Goal: Task Accomplishment & Management: Manage account settings

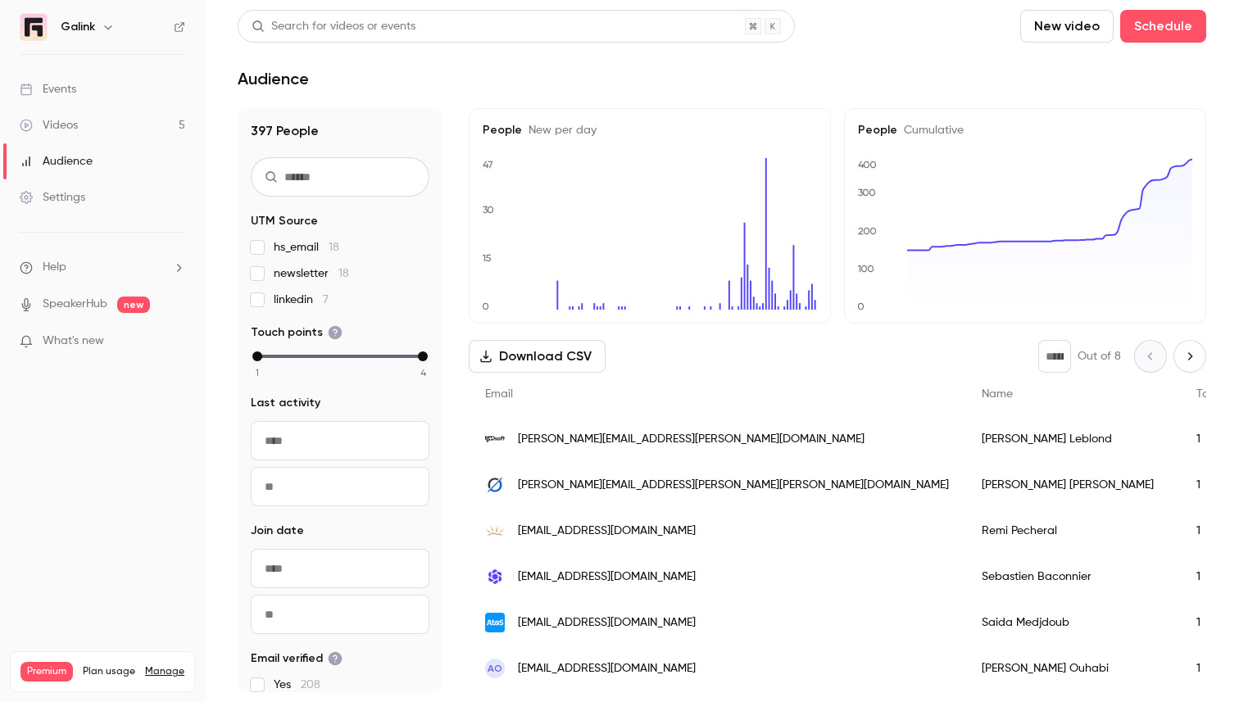
click at [84, 123] on link "Videos 5" at bounding box center [102, 125] width 205 height 36
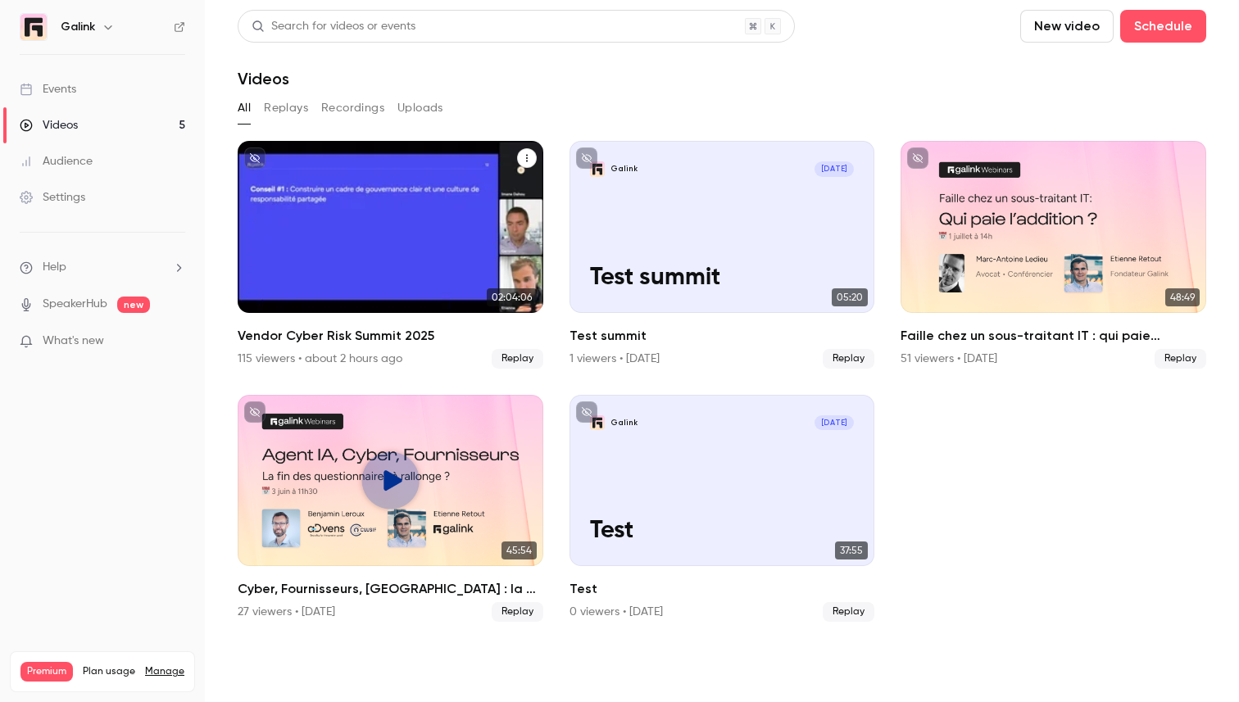
click at [349, 327] on h2 "Vendor Cyber Risk Summit 2025" at bounding box center [391, 336] width 306 height 20
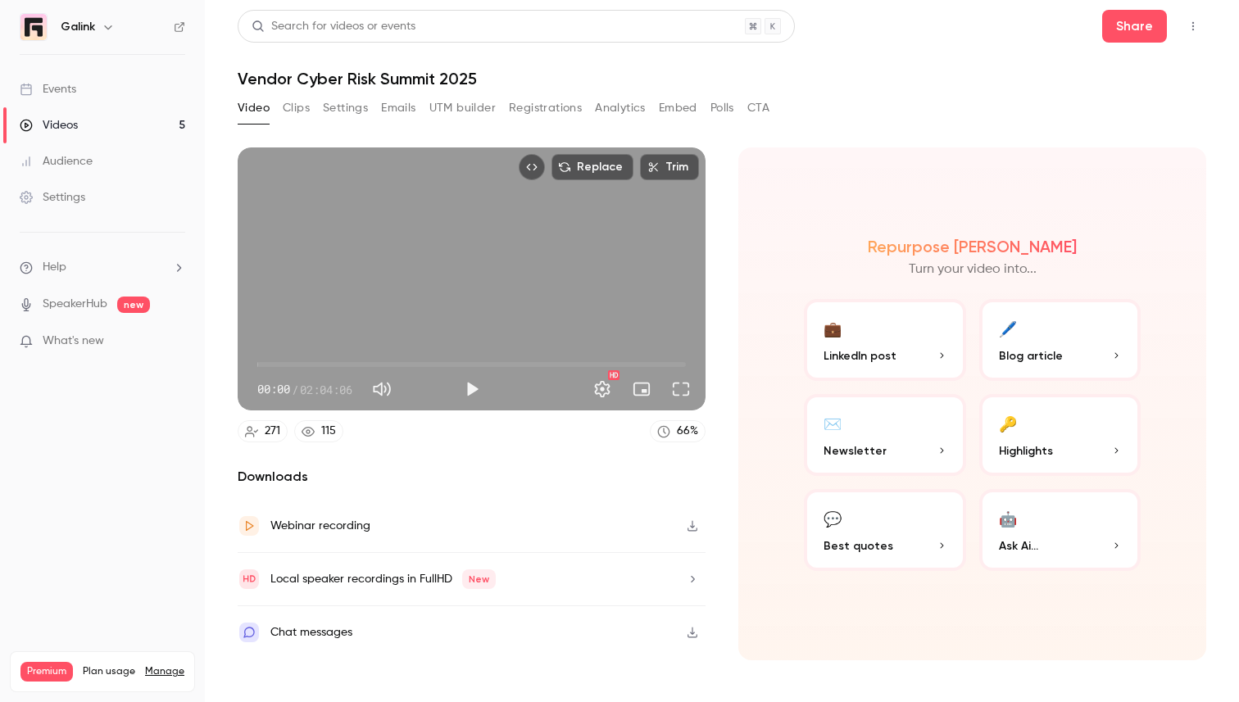
click at [610, 107] on button "Analytics" at bounding box center [620, 108] width 51 height 26
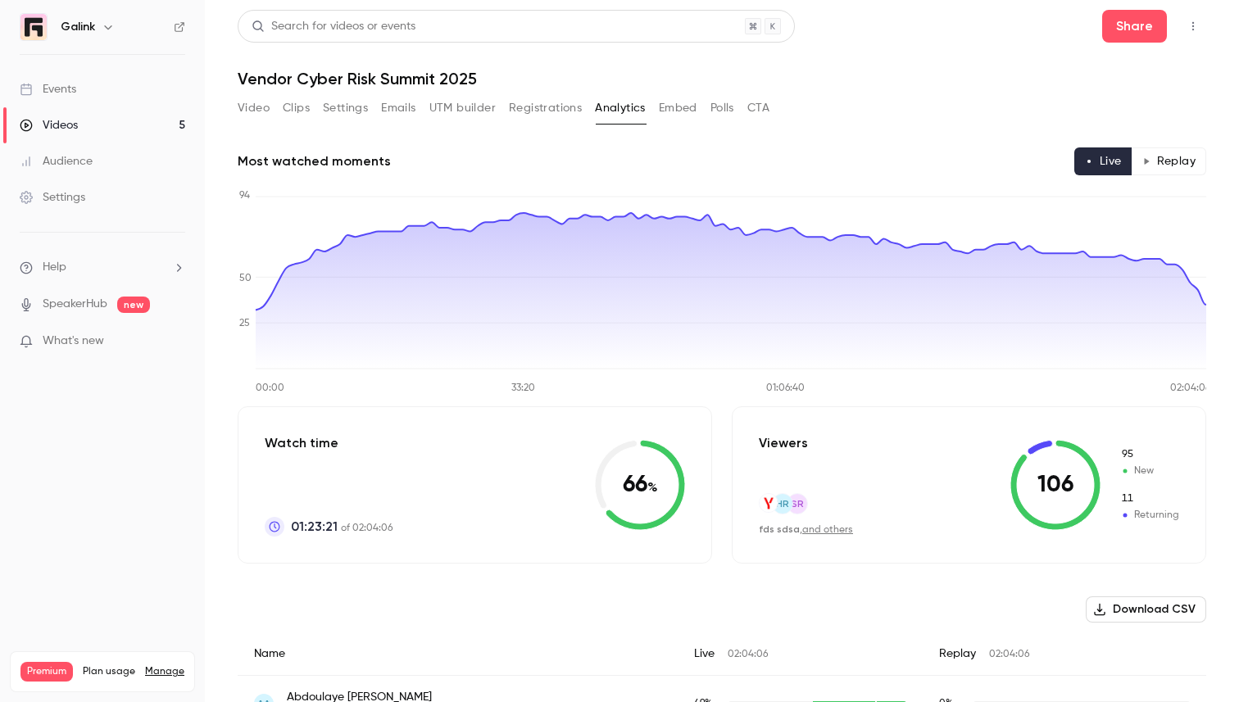
click at [93, 126] on link "Videos 5" at bounding box center [102, 125] width 205 height 36
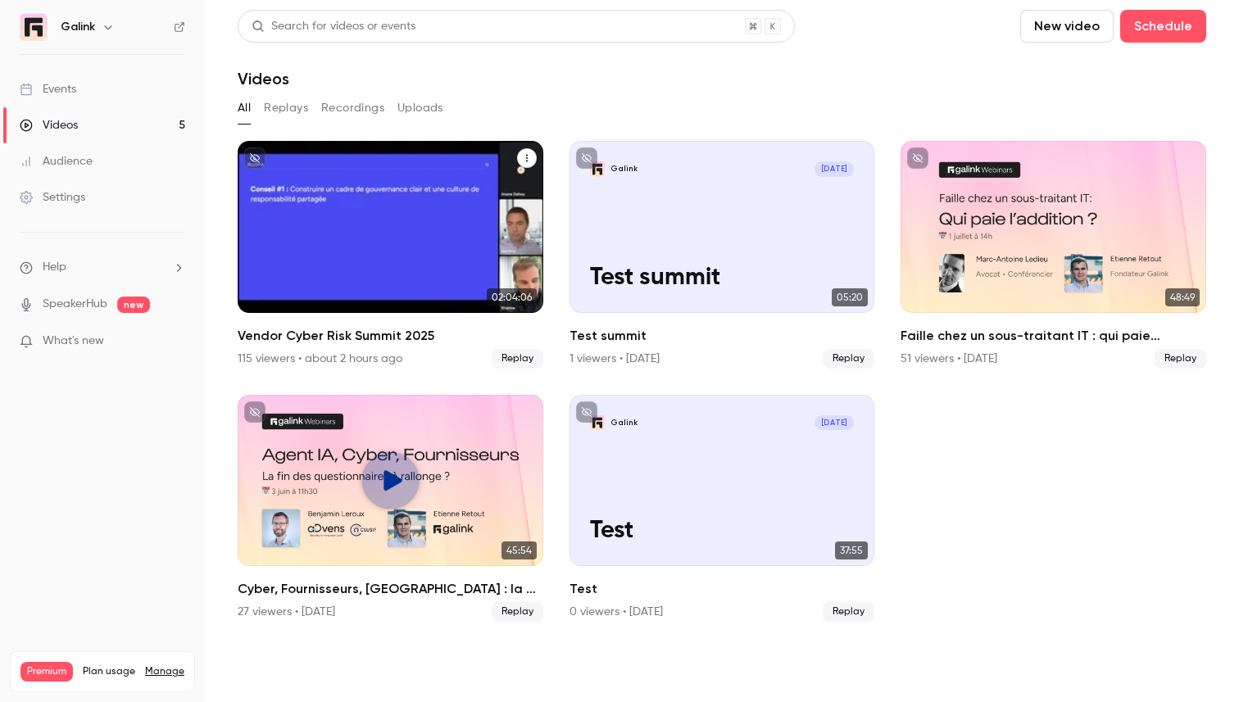
click at [329, 326] on h2 "Vendor Cyber Risk Summit 2025" at bounding box center [391, 336] width 306 height 20
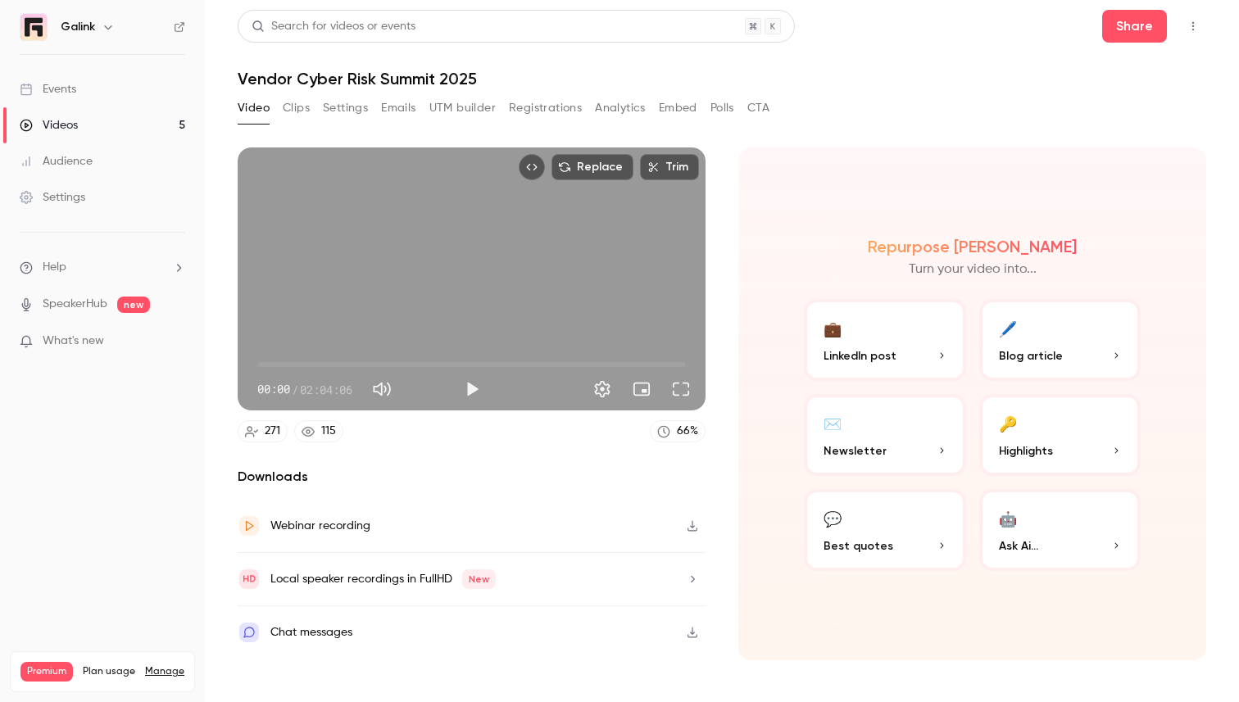
click at [311, 109] on div "Video Clips Settings Emails UTM builder Registrations Analytics Embed Polls CTA" at bounding box center [504, 108] width 532 height 26
click at [340, 109] on button "Settings" at bounding box center [345, 108] width 45 height 26
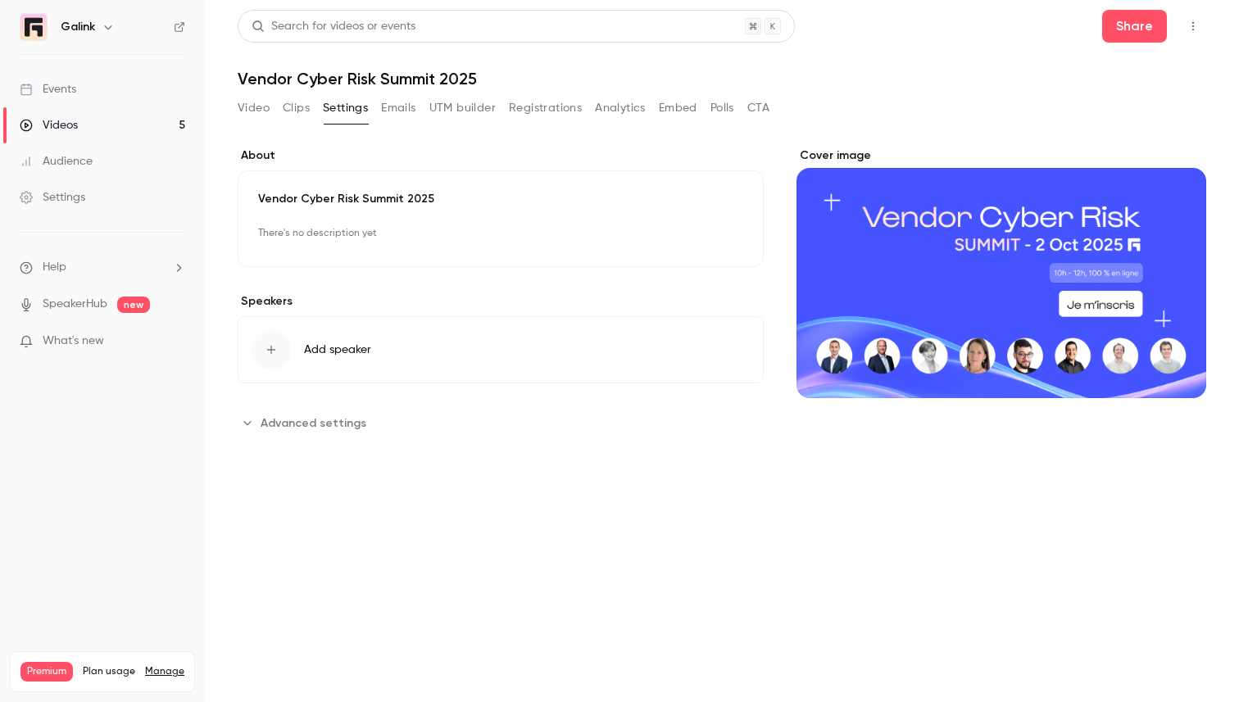
click at [402, 115] on button "Emails" at bounding box center [398, 108] width 34 height 26
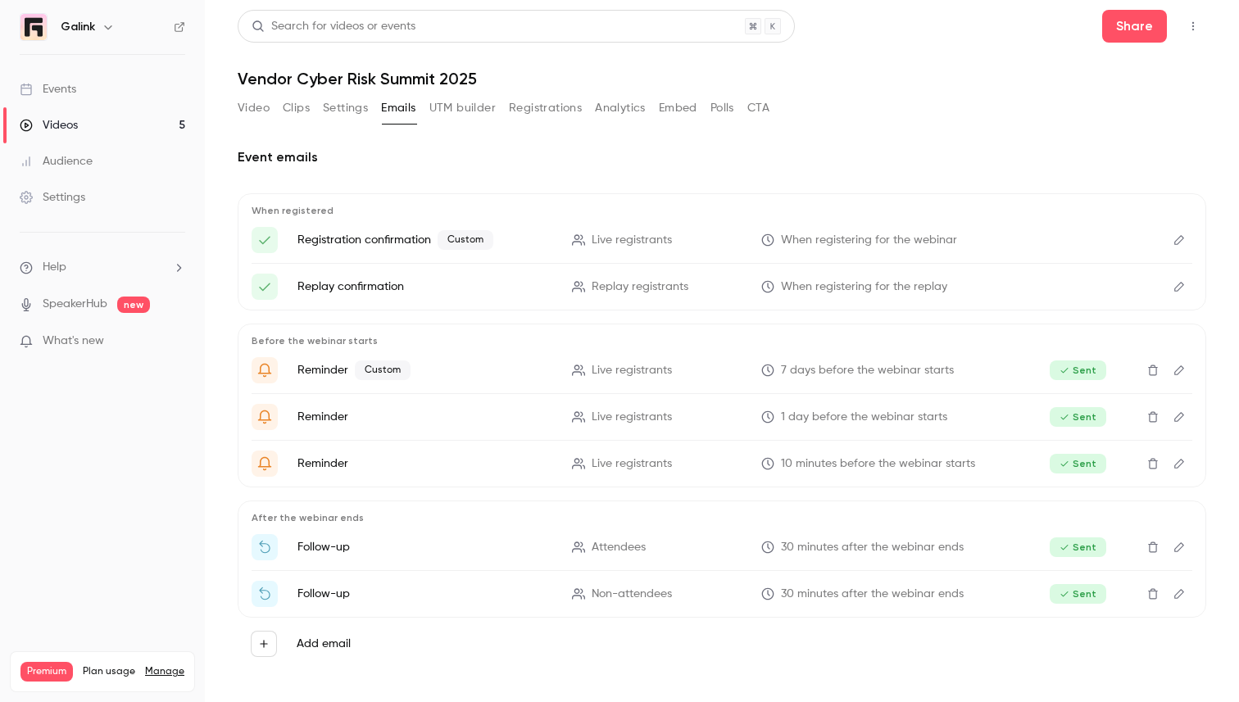
click at [457, 121] on div "Video Clips Settings Emails UTM builder Registrations Analytics Embed Polls CTA" at bounding box center [504, 111] width 532 height 33
click at [463, 111] on button "UTM builder" at bounding box center [463, 108] width 66 height 26
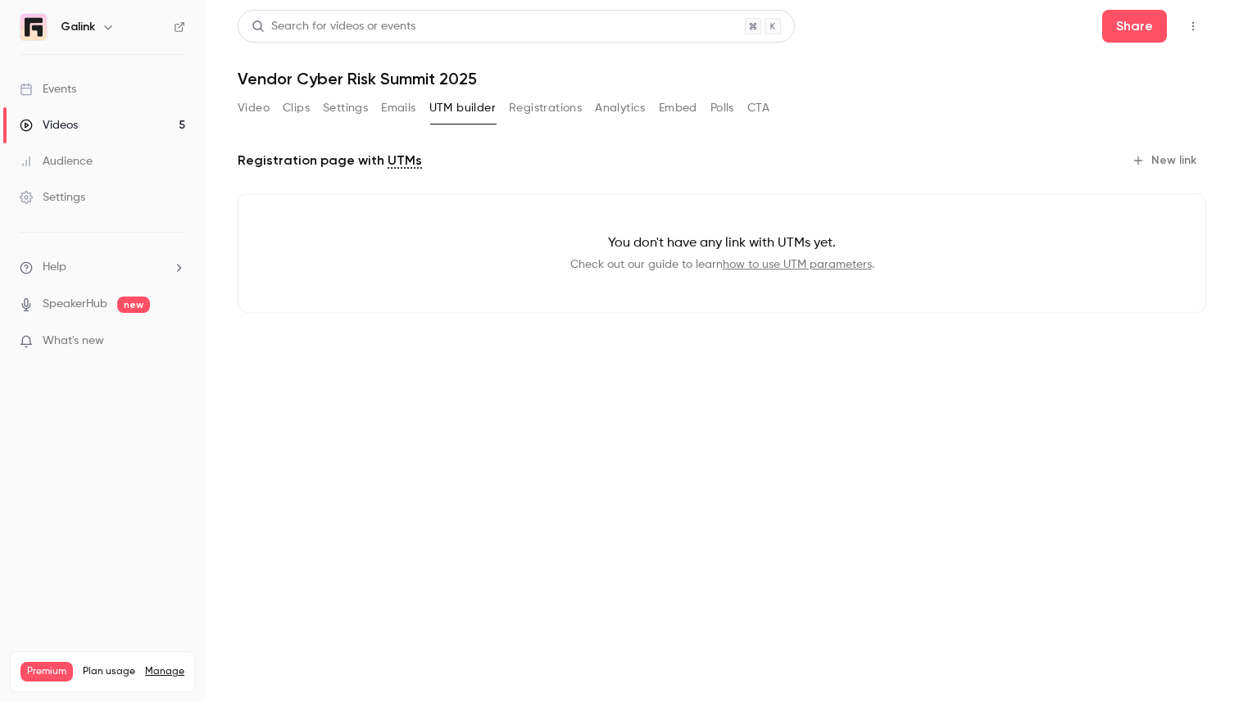
click at [516, 111] on button "Registrations" at bounding box center [545, 108] width 73 height 26
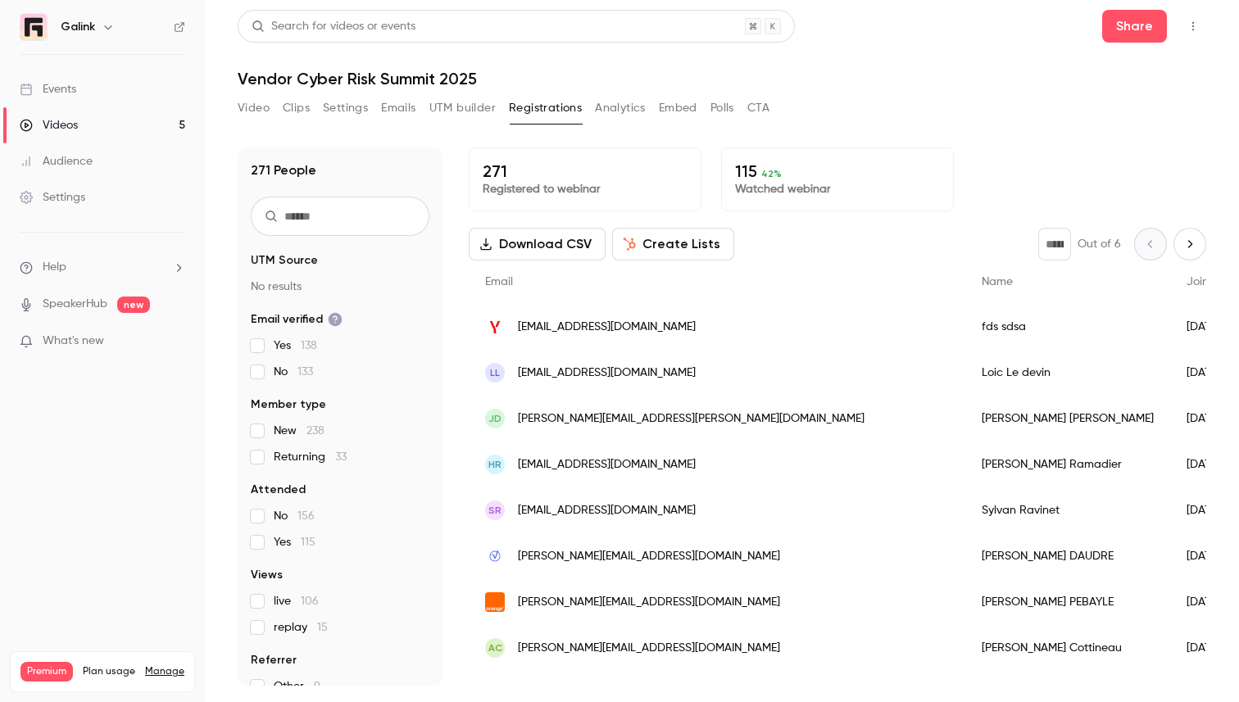
scroll to position [22, 0]
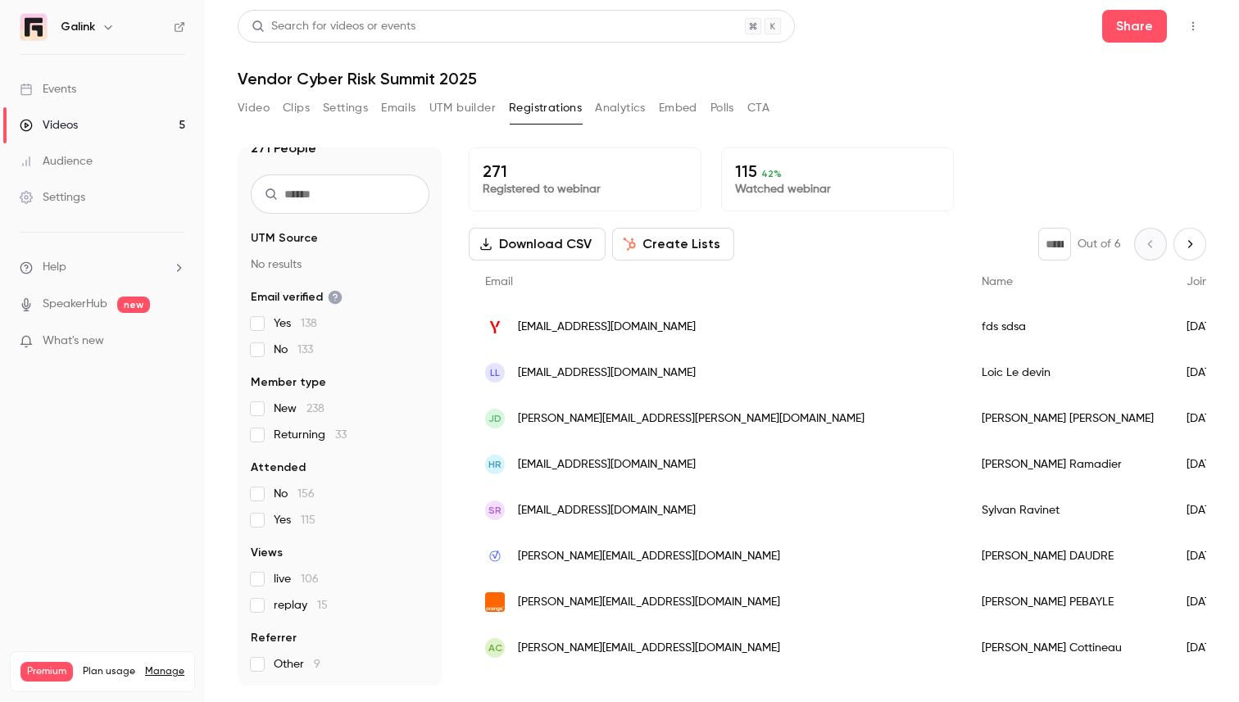
click at [757, 108] on button "CTA" at bounding box center [759, 108] width 22 height 26
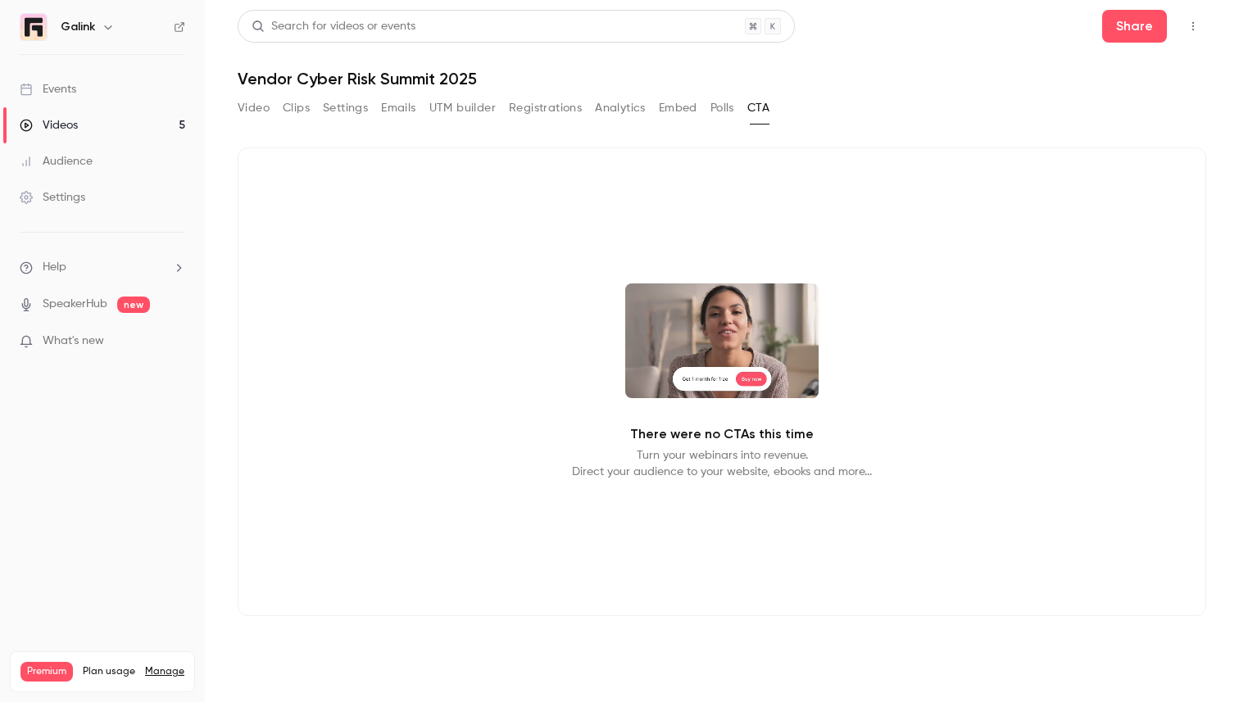
click at [711, 112] on div "Video Clips Settings Emails UTM builder Registrations Analytics Embed Polls CTA" at bounding box center [504, 108] width 532 height 26
click at [714, 111] on button "Polls" at bounding box center [723, 108] width 24 height 26
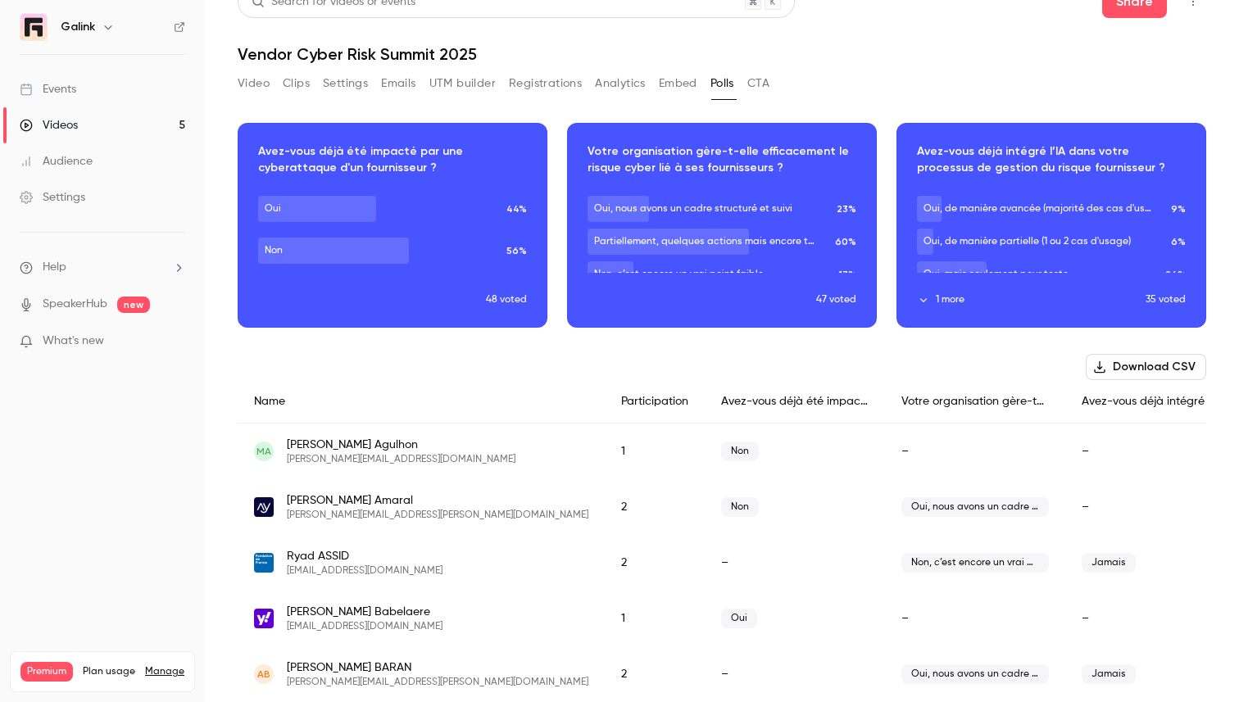
scroll to position [25, 0]
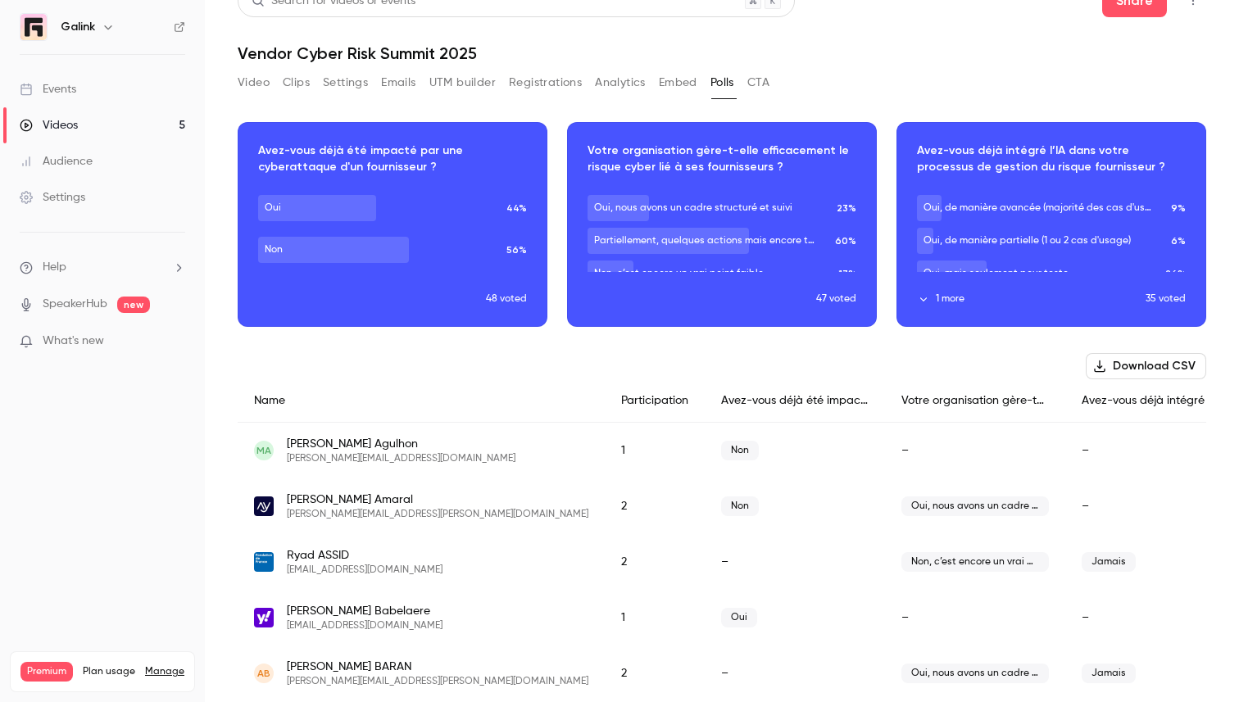
click at [672, 101] on div "Video Clips Settings Emails UTM builder Registrations Analytics Embed Polls CTA" at bounding box center [504, 86] width 532 height 33
click at [672, 90] on button "Embed" at bounding box center [678, 83] width 39 height 26
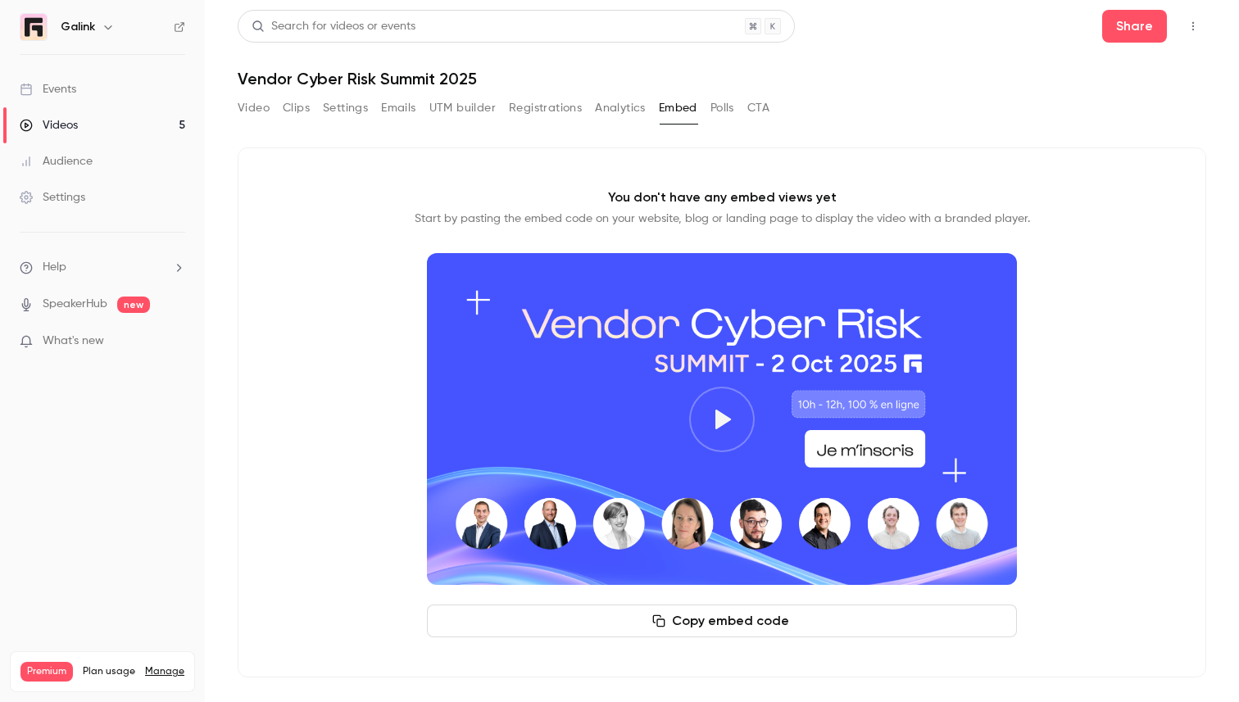
click at [632, 121] on div "Video Clips Settings Emails UTM builder Registrations Analytics Embed Polls CTA" at bounding box center [504, 111] width 532 height 33
click at [627, 111] on button "Analytics" at bounding box center [620, 108] width 51 height 26
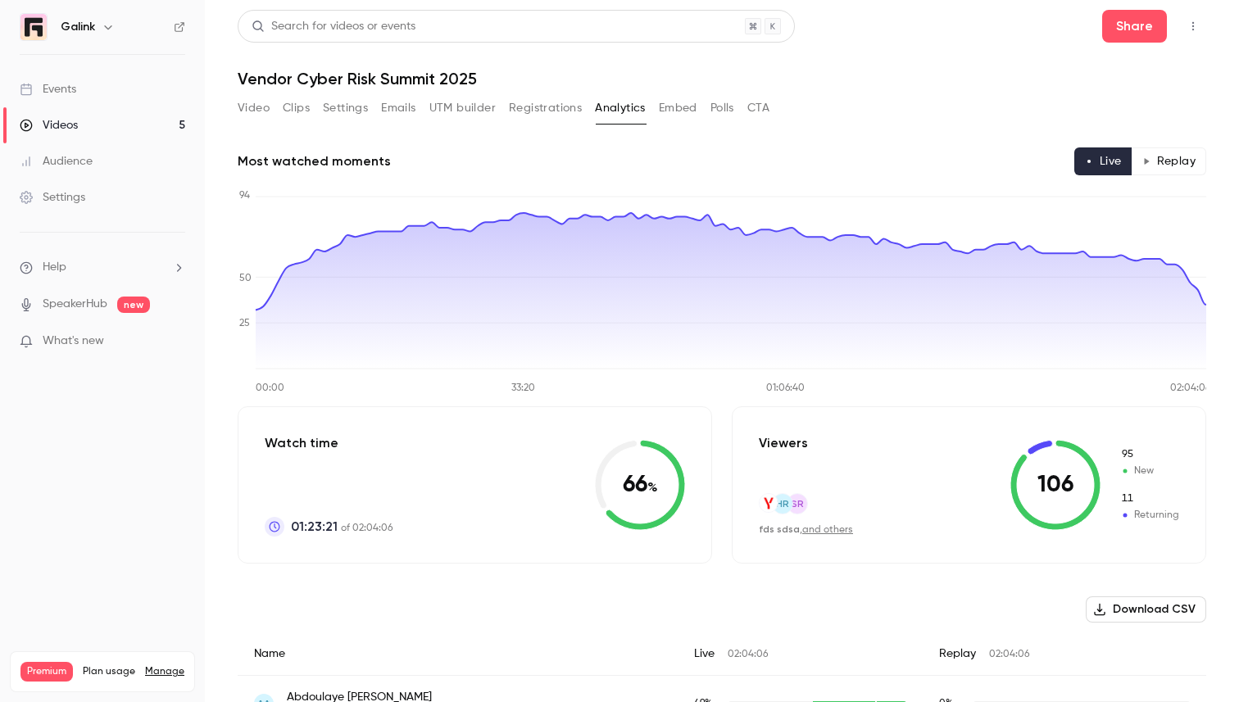
click at [553, 103] on button "Registrations" at bounding box center [545, 108] width 73 height 26
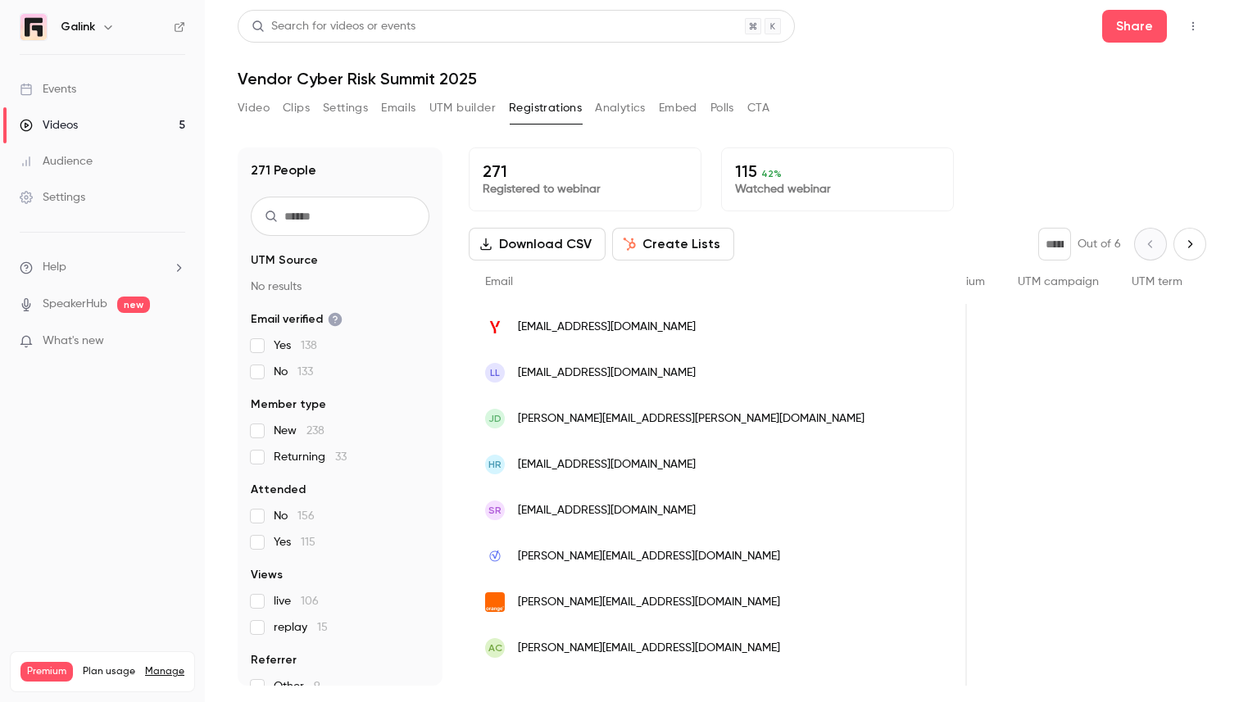
scroll to position [0, 989]
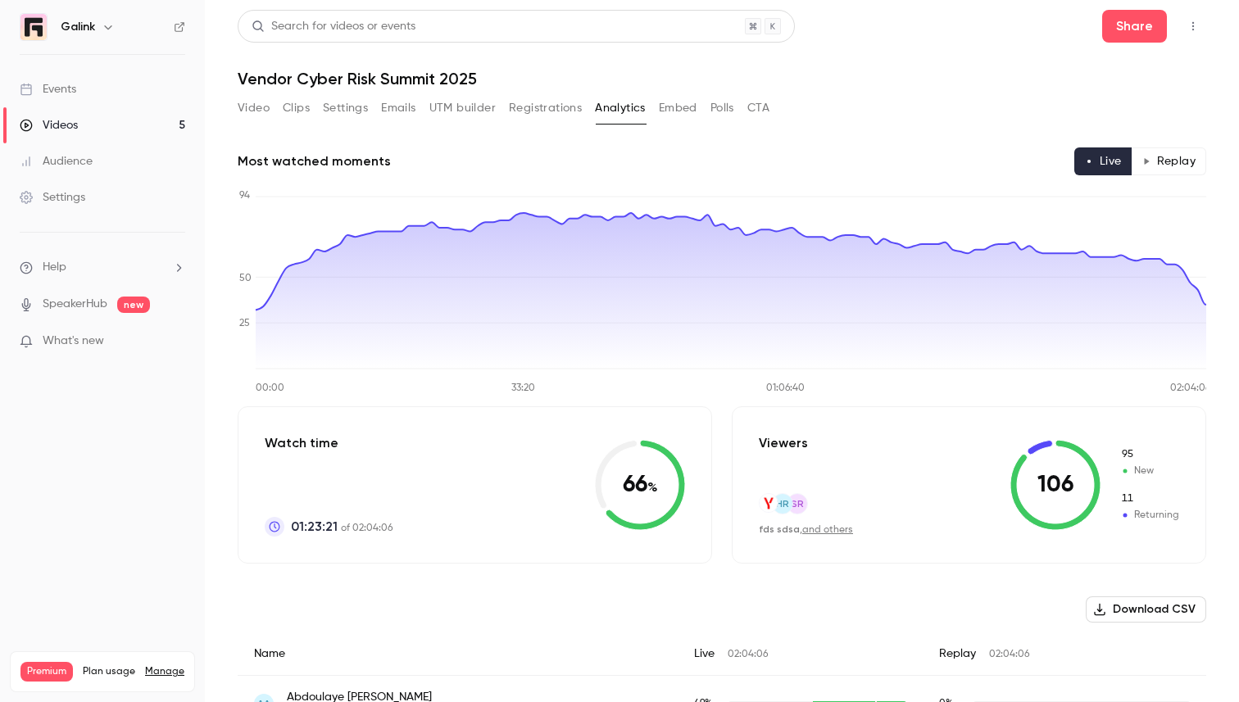
click at [532, 114] on button "Registrations" at bounding box center [545, 108] width 73 height 26
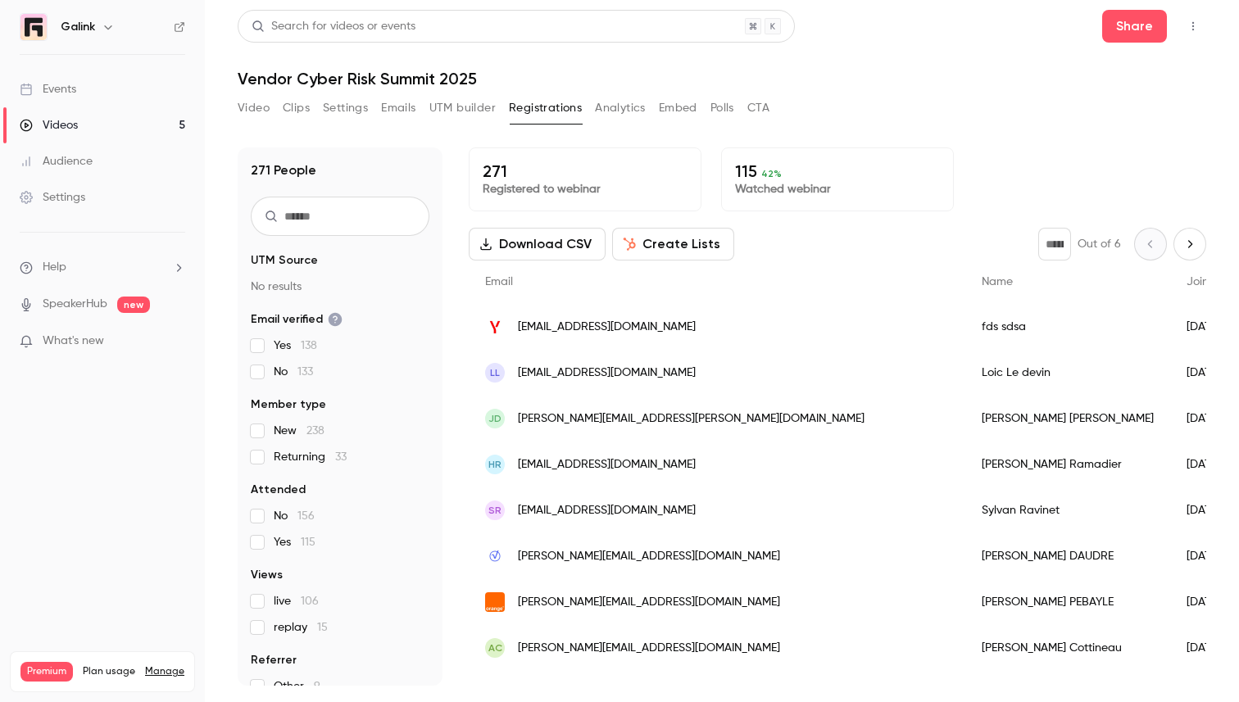
click at [391, 218] on input "text" at bounding box center [340, 216] width 179 height 39
type input "****"
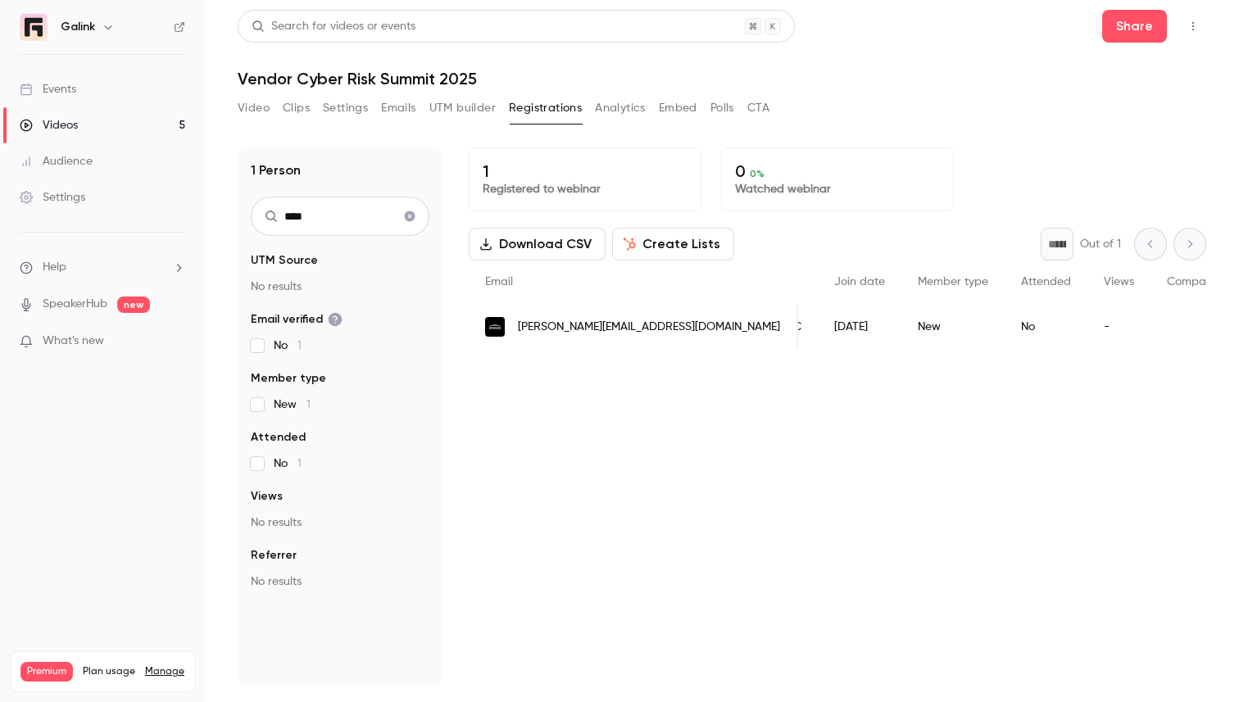
scroll to position [0, 98]
click at [321, 223] on input "****" at bounding box center [340, 216] width 179 height 39
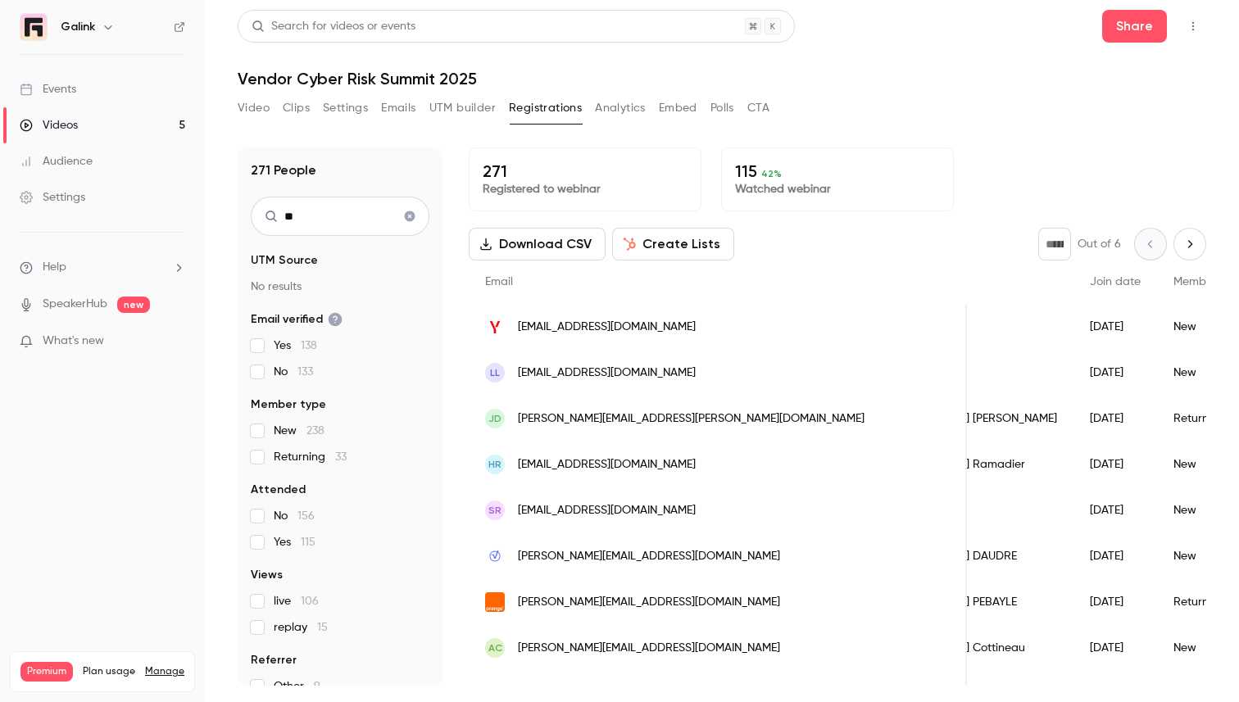
type input "*"
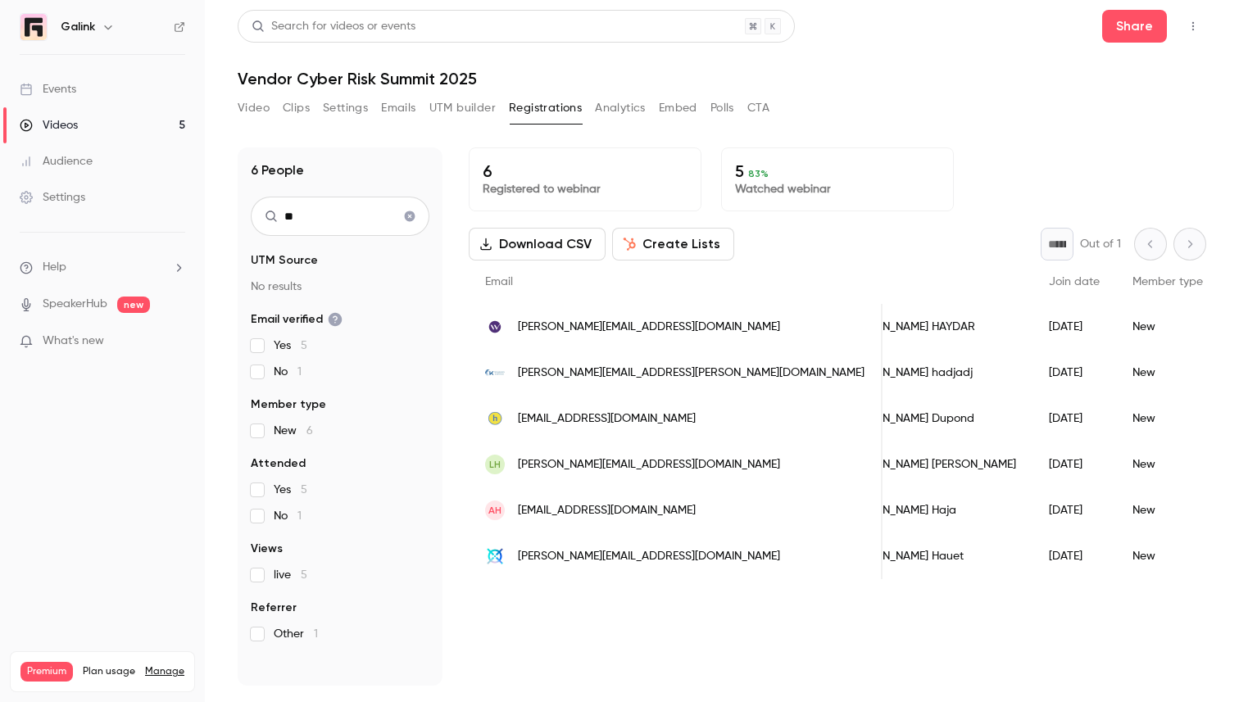
scroll to position [0, 0]
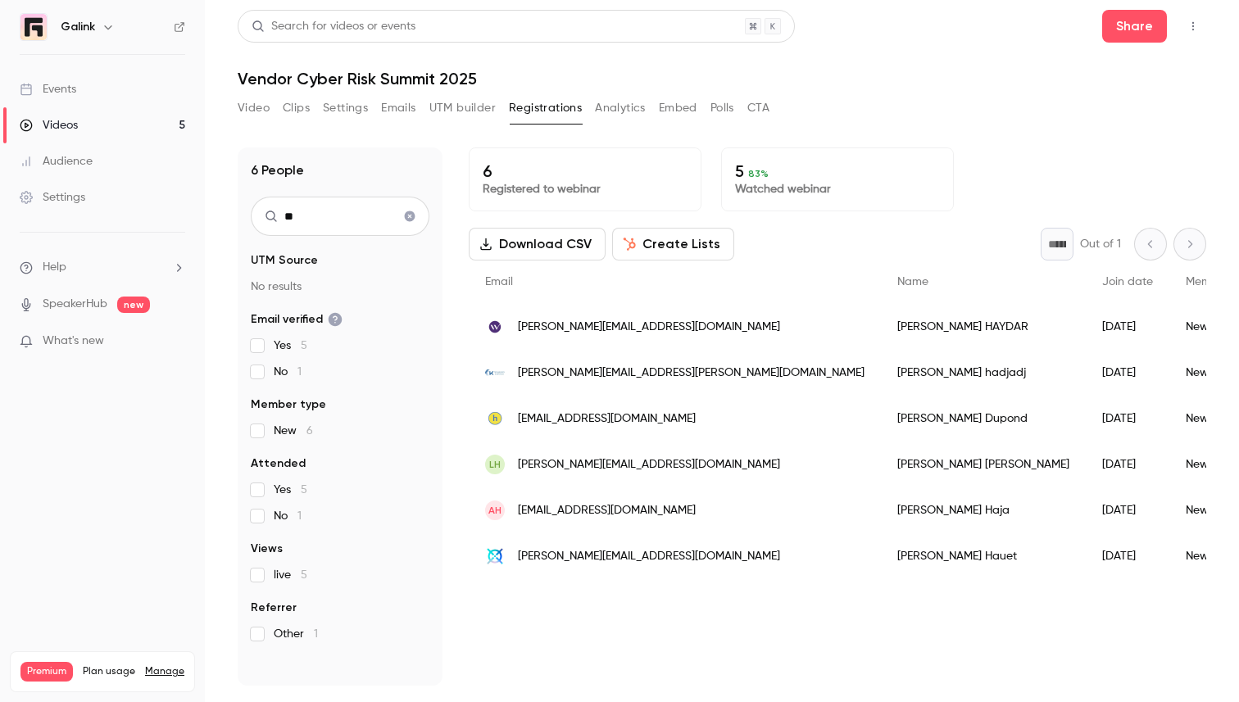
type input "**"
click at [613, 113] on button "Analytics" at bounding box center [620, 108] width 51 height 26
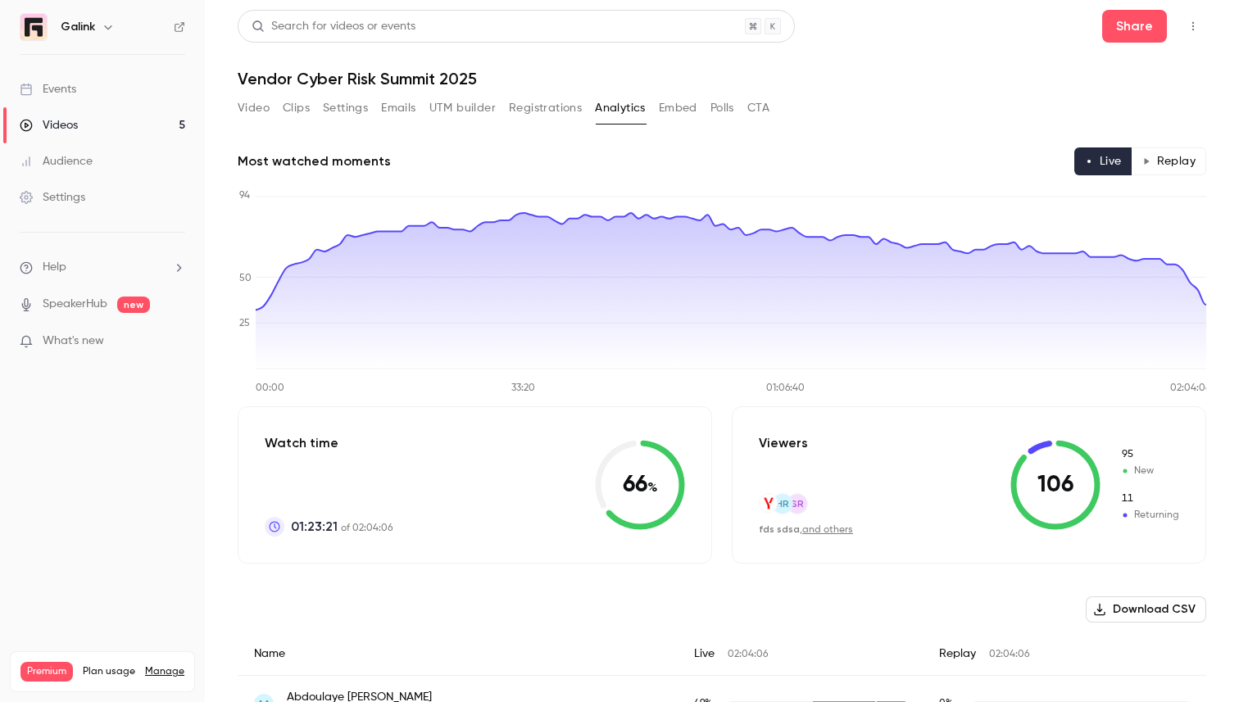
click at [139, 81] on link "Events" at bounding box center [102, 89] width 205 height 36
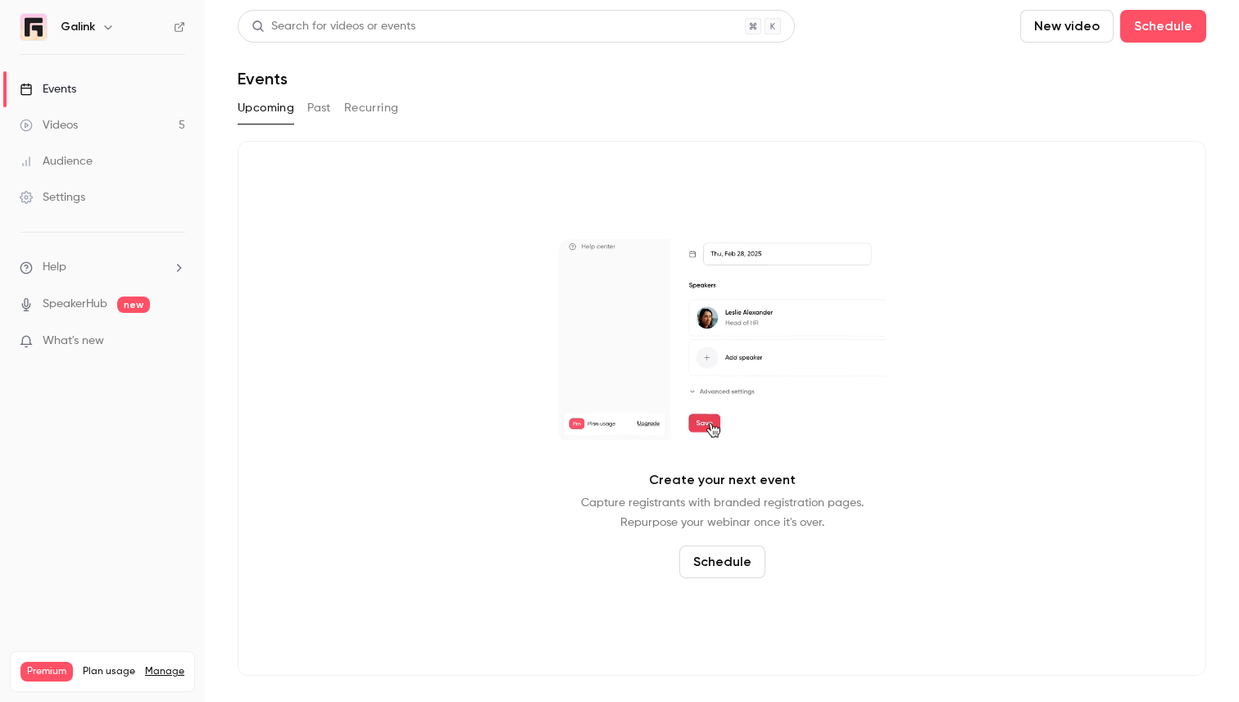
click at [85, 119] on link "Videos 5" at bounding box center [102, 125] width 205 height 36
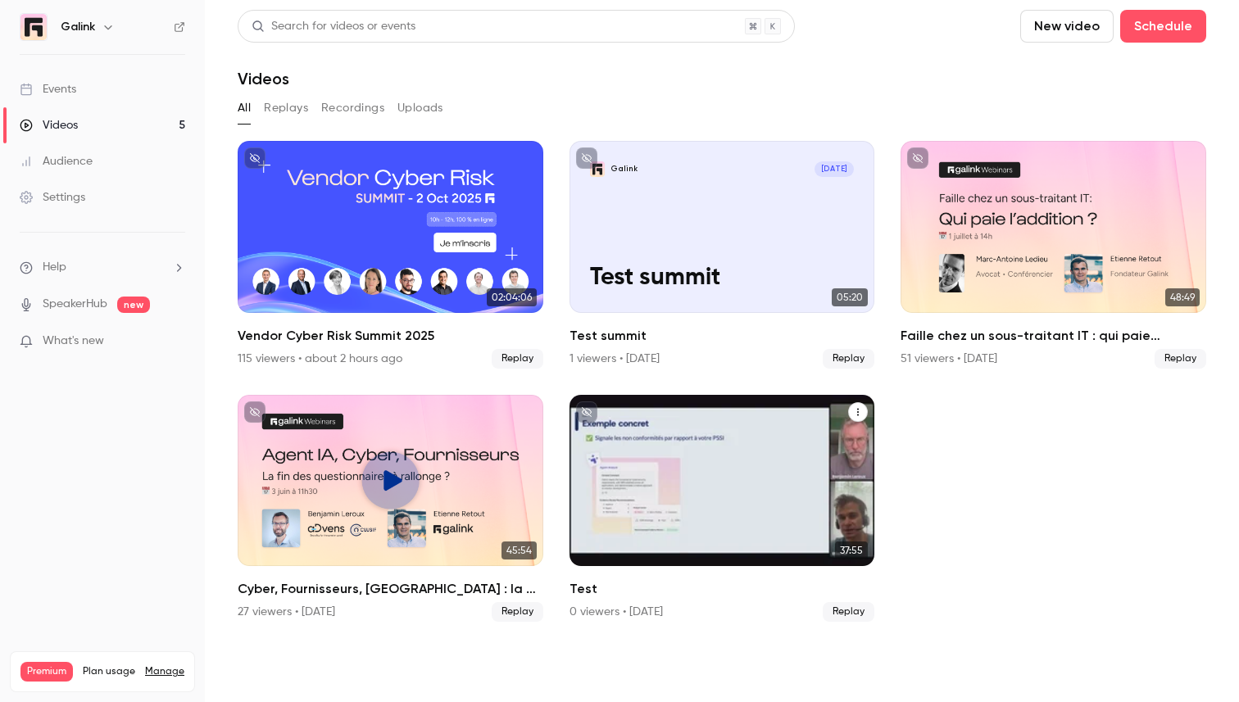
click at [852, 406] on button "Test" at bounding box center [858, 412] width 20 height 20
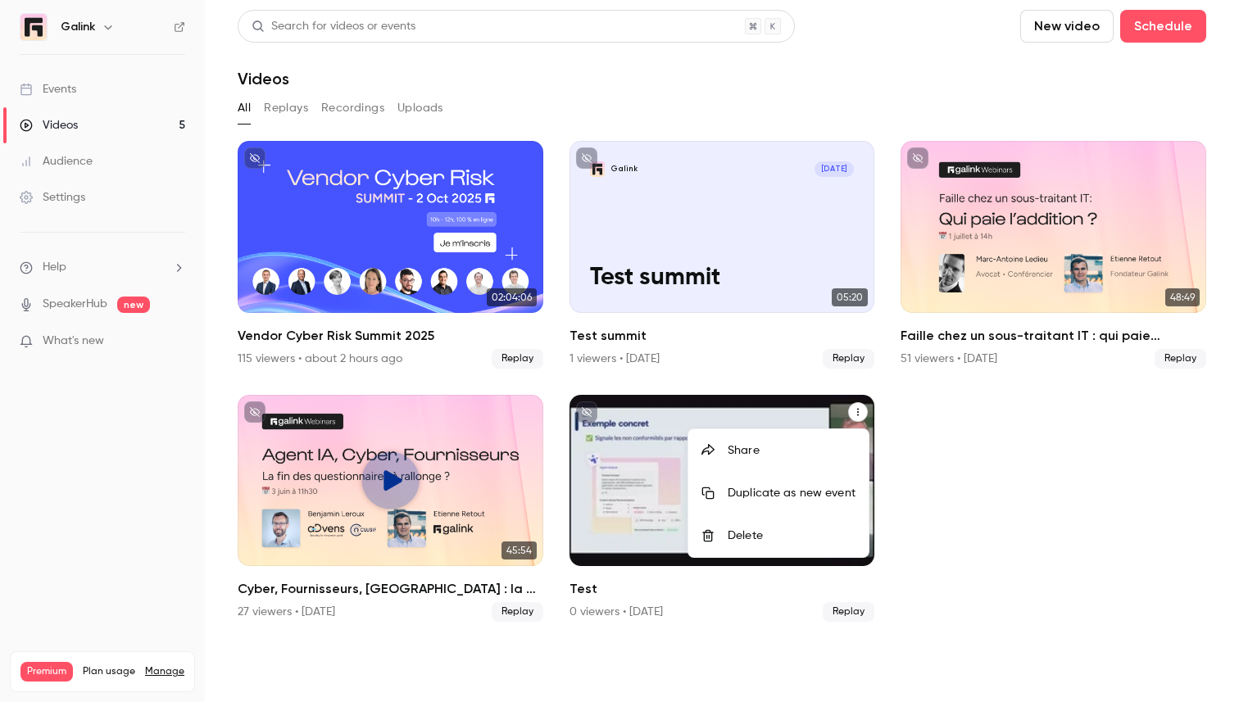
click at [937, 443] on div at bounding box center [619, 351] width 1239 height 702
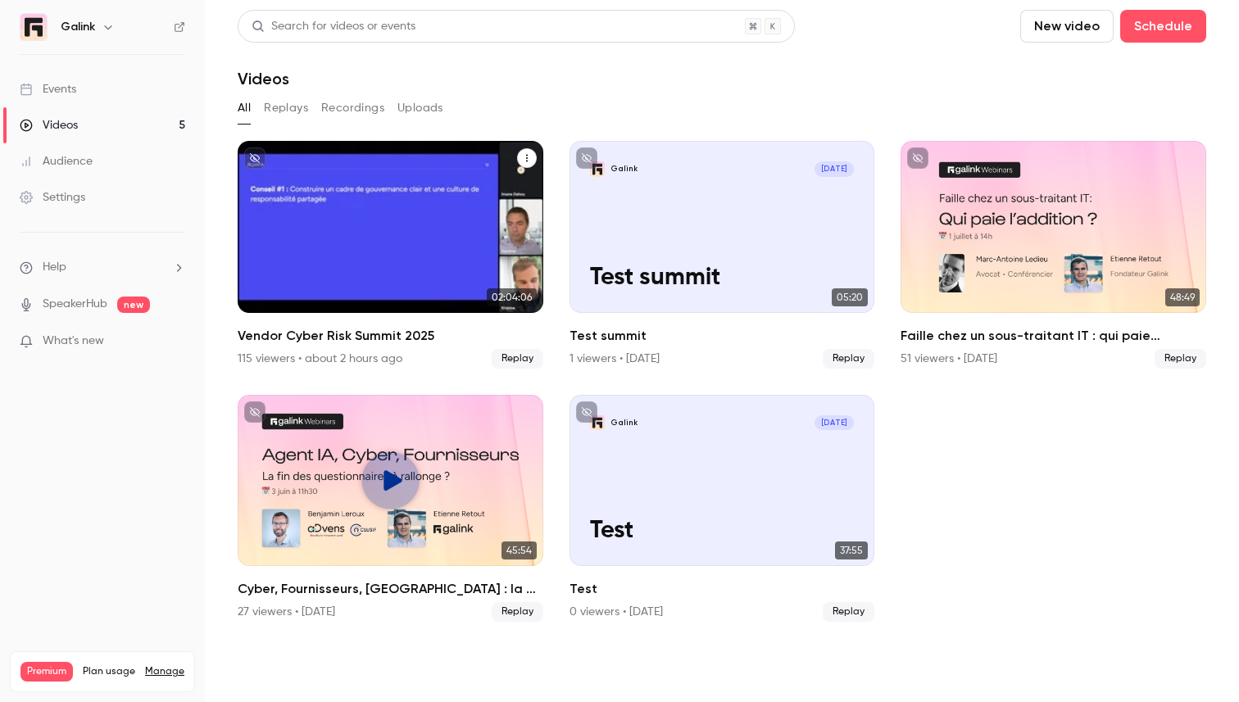
click at [421, 267] on div "Vendor Cyber Risk Summit 2025" at bounding box center [391, 227] width 306 height 172
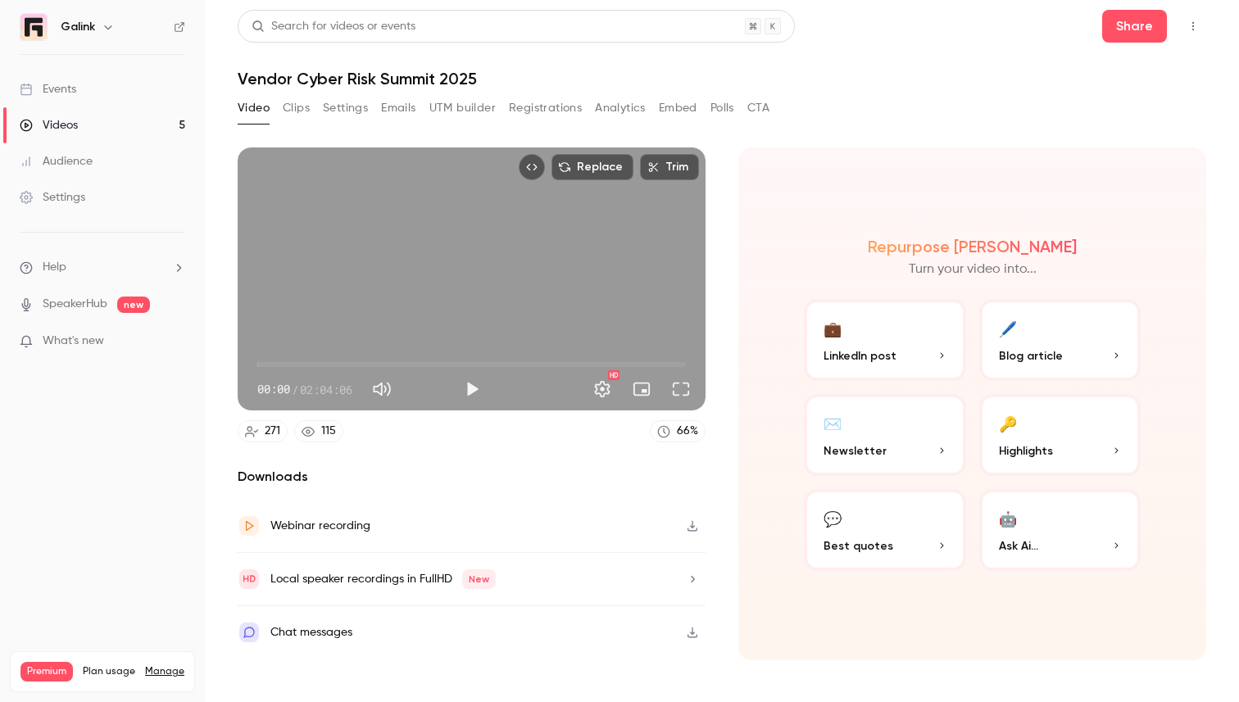
click at [543, 111] on button "Registrations" at bounding box center [545, 108] width 73 height 26
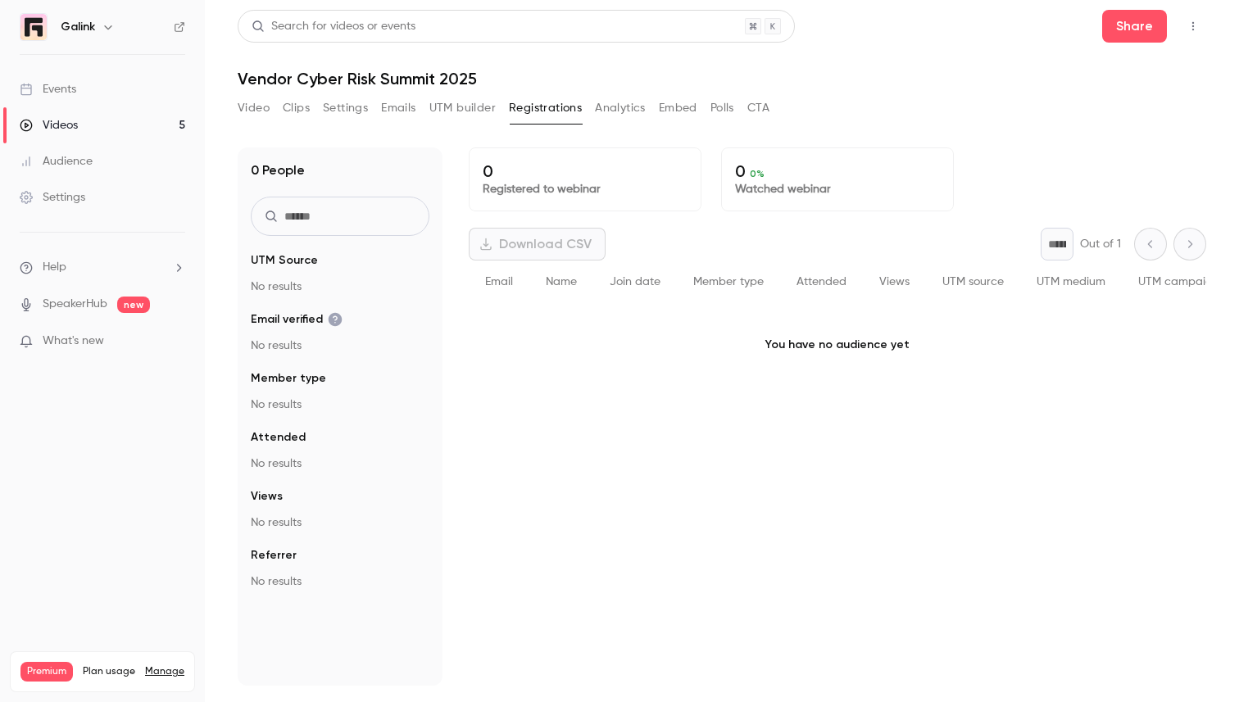
click at [471, 123] on div "Video Clips Settings Emails UTM builder Registrations Analytics Embed Polls CTA" at bounding box center [504, 111] width 532 height 33
click at [466, 107] on button "UTM builder" at bounding box center [463, 108] width 66 height 26
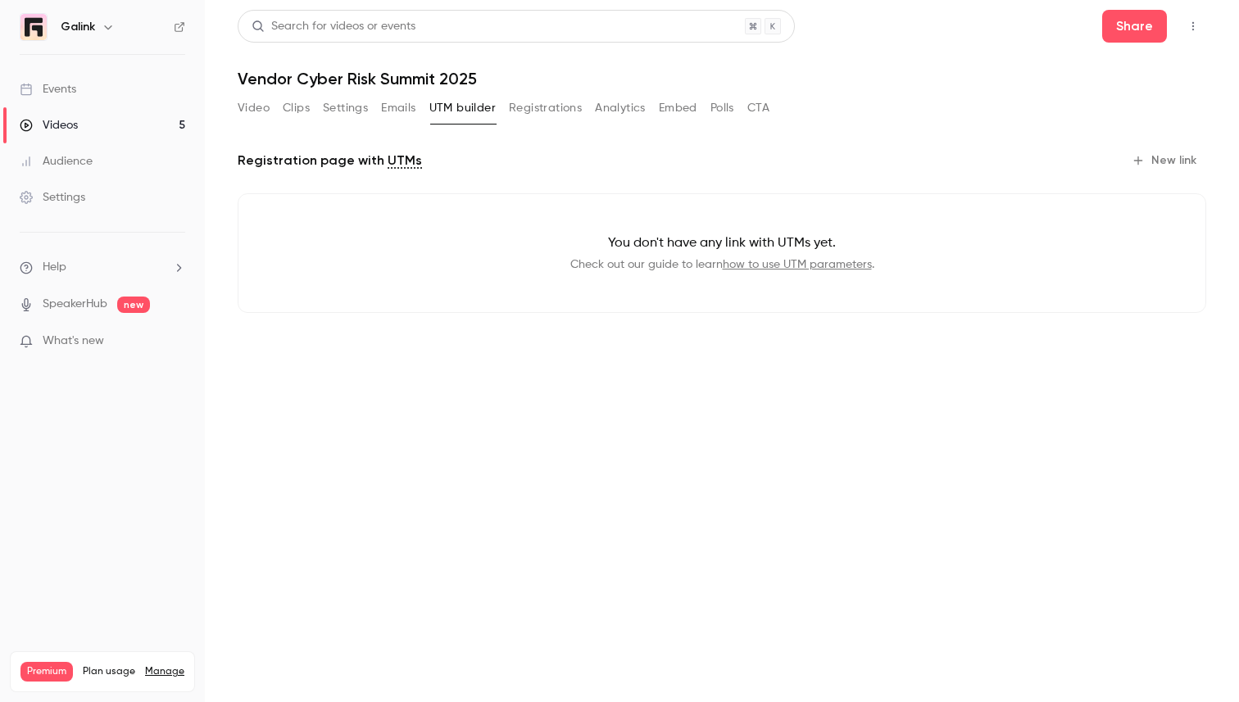
click at [389, 99] on button "Emails" at bounding box center [398, 108] width 34 height 26
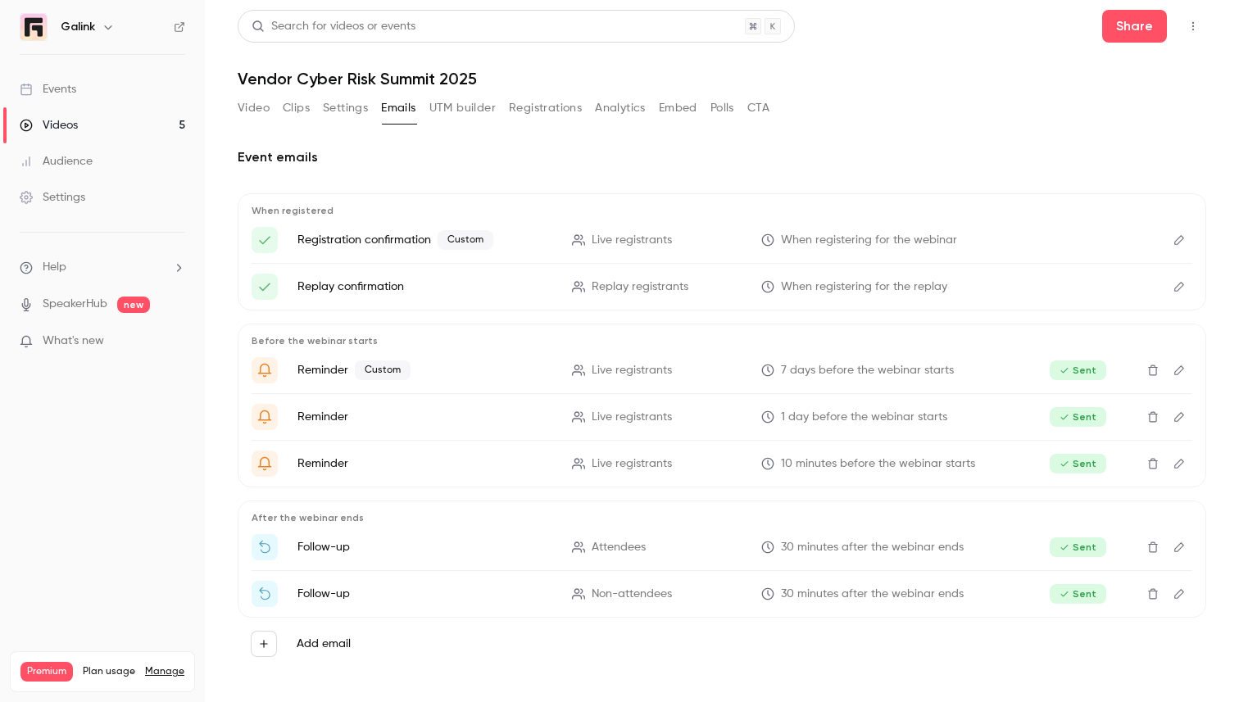
click at [548, 107] on button "Registrations" at bounding box center [545, 108] width 73 height 26
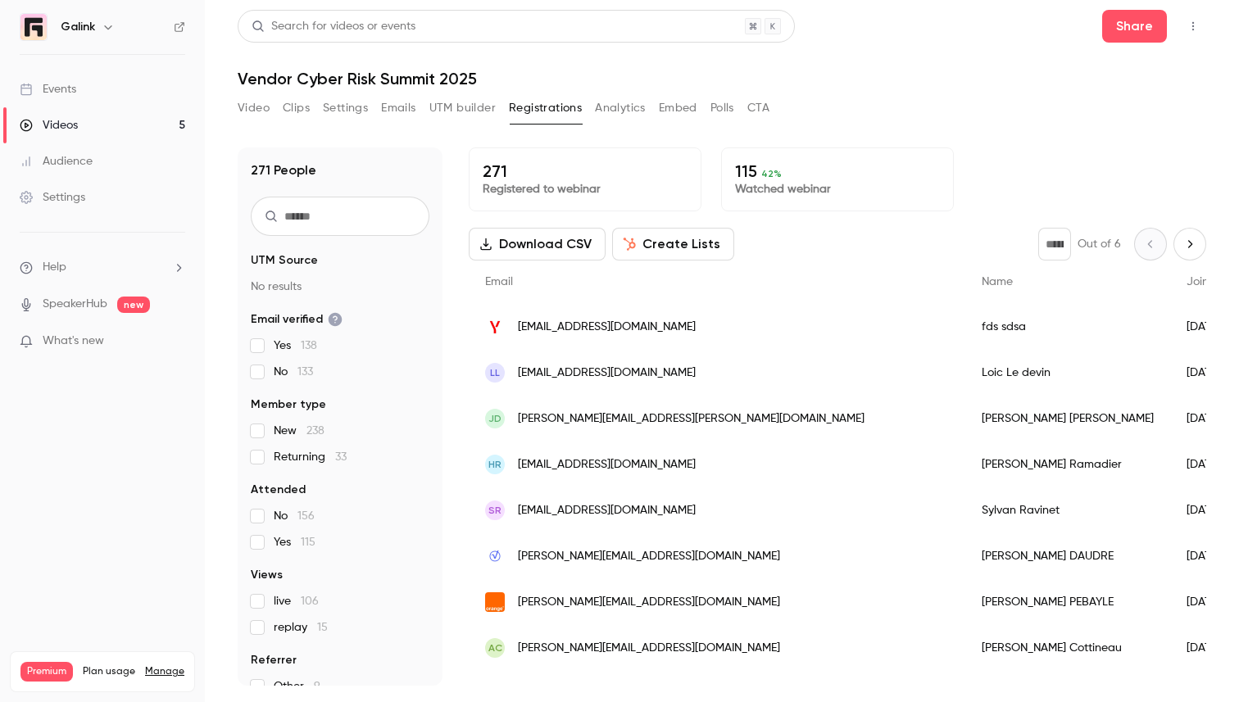
click at [615, 114] on button "Analytics" at bounding box center [620, 108] width 51 height 26
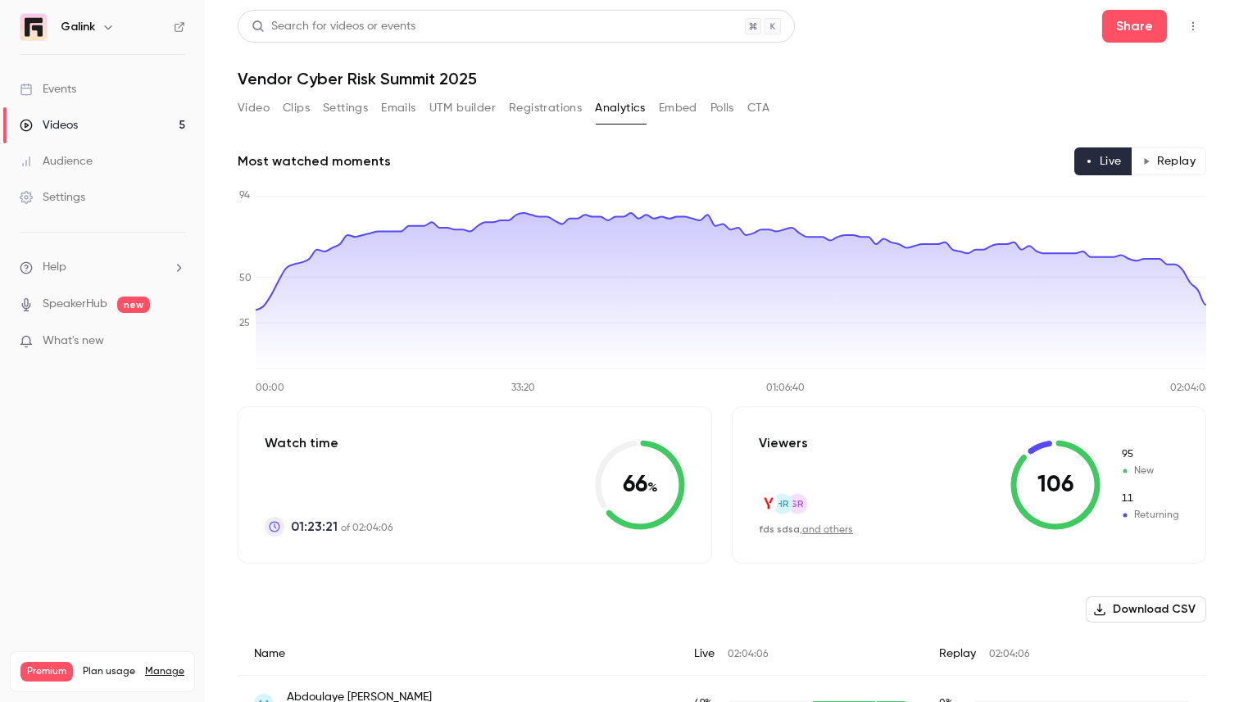
click at [536, 104] on button "Registrations" at bounding box center [545, 108] width 73 height 26
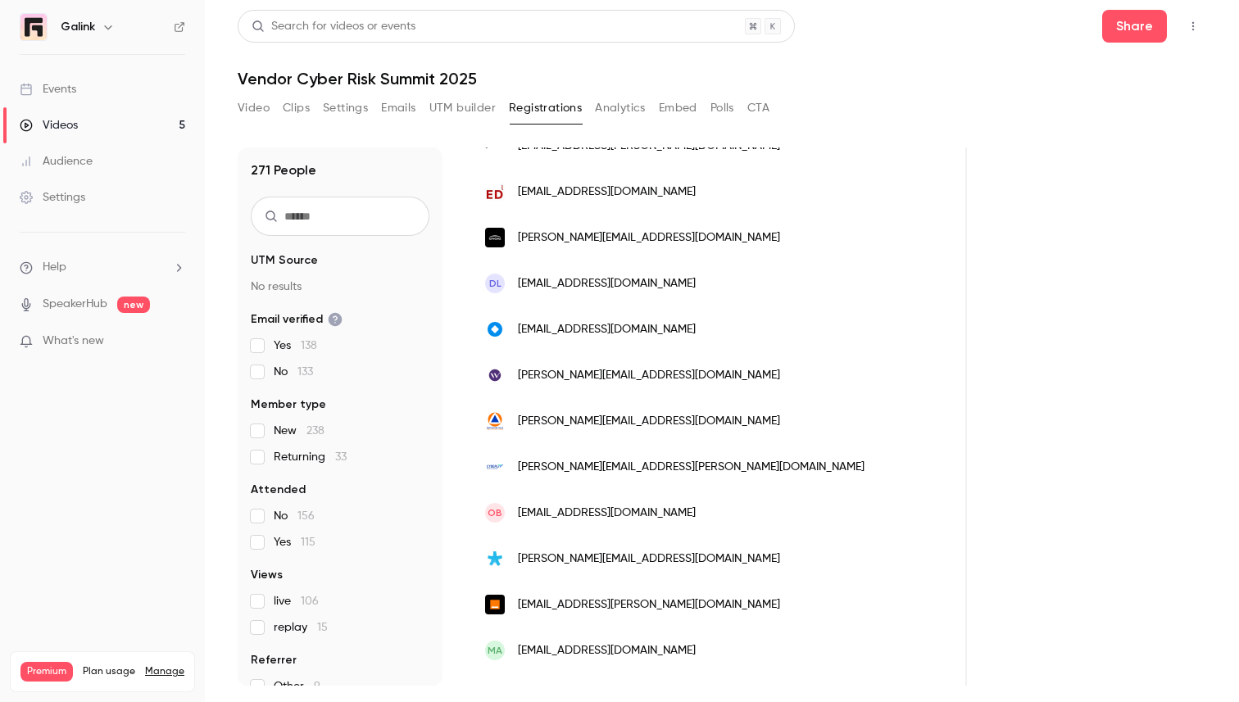
scroll to position [0, 913]
click at [609, 112] on button "Analytics" at bounding box center [620, 108] width 51 height 26
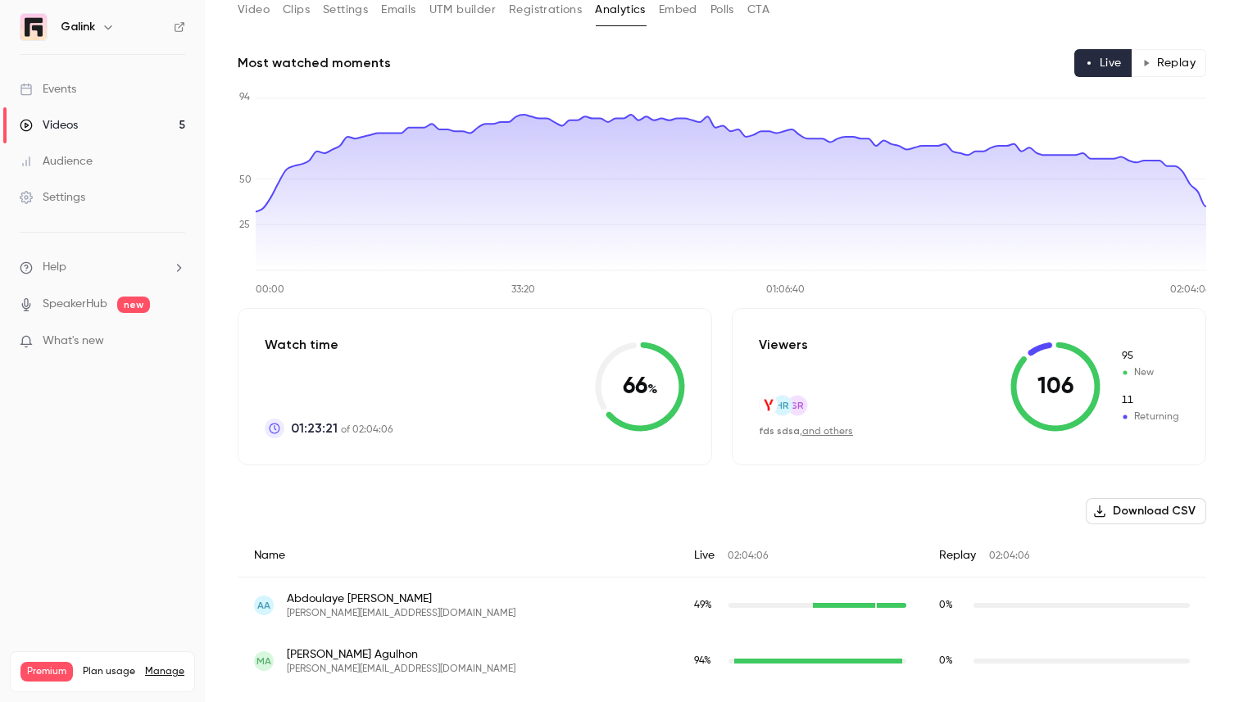
scroll to position [97, 0]
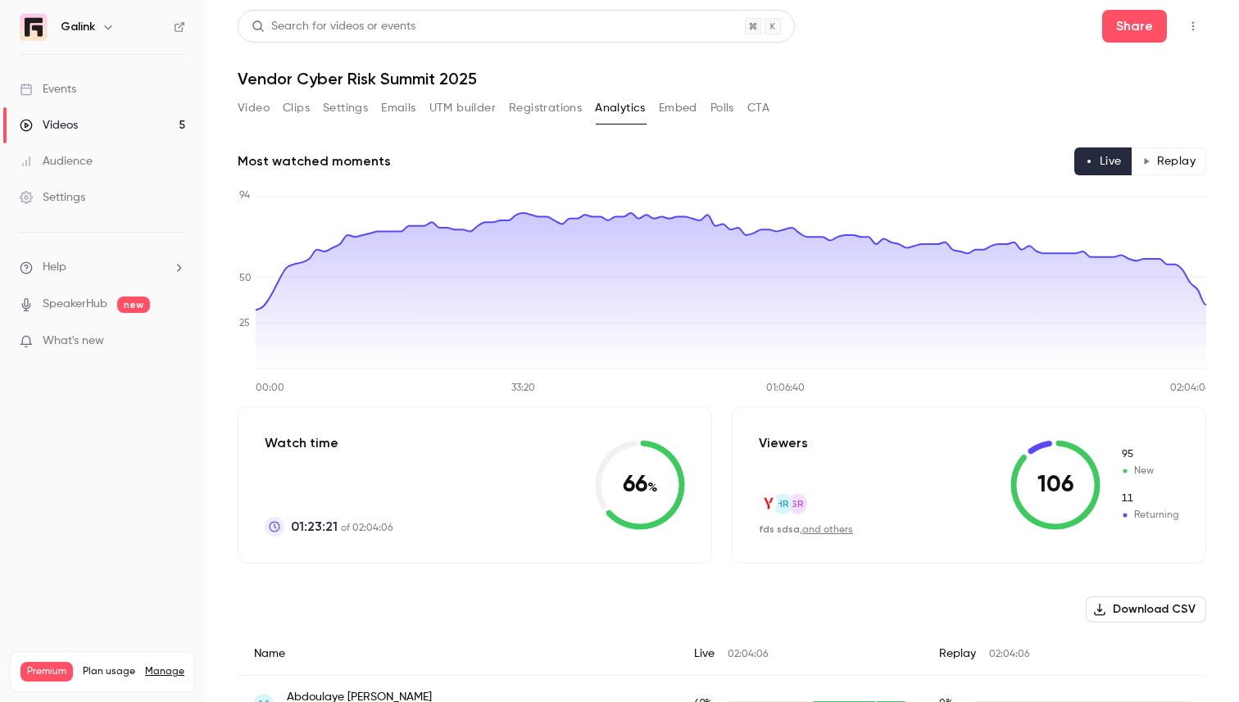
click at [537, 121] on div "Video Clips Settings Emails UTM builder Registrations Analytics Embed Polls CTA" at bounding box center [504, 111] width 532 height 33
click at [535, 113] on button "Registrations" at bounding box center [545, 108] width 73 height 26
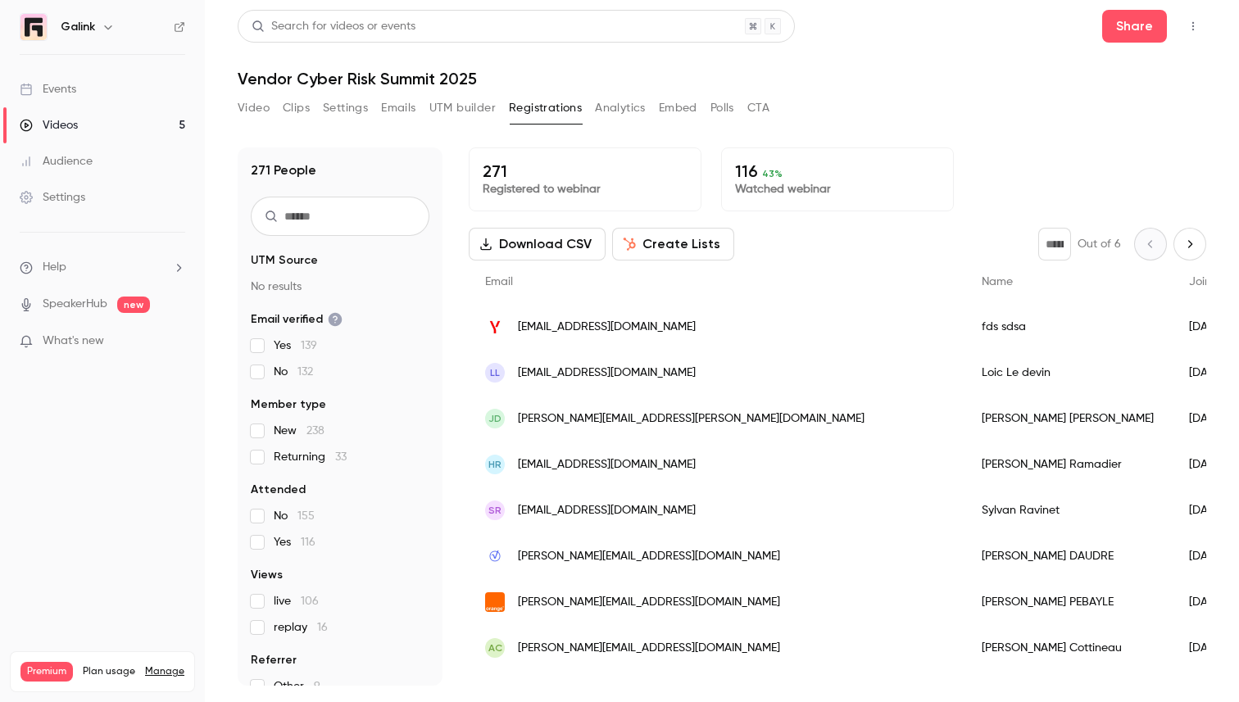
click at [617, 109] on button "Analytics" at bounding box center [620, 108] width 51 height 26
